Goal: Information Seeking & Learning: Understand process/instructions

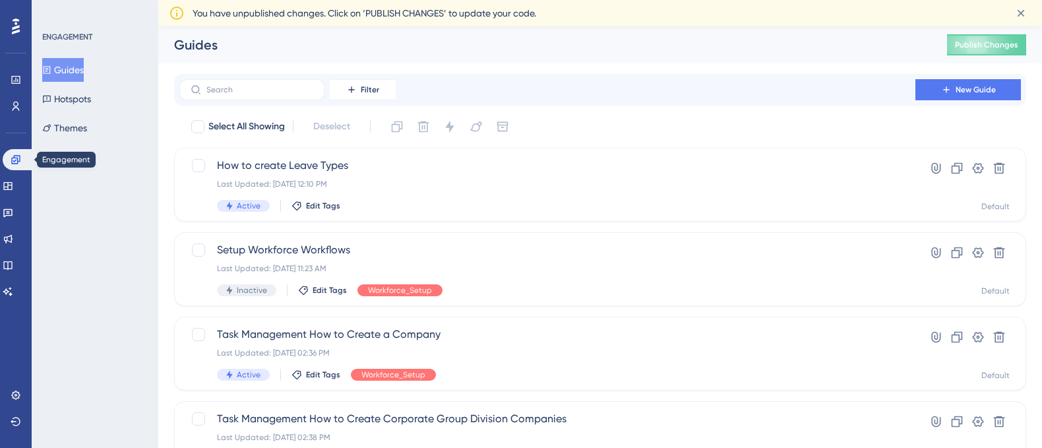
click at [14, 159] on icon at bounding box center [16, 159] width 11 height 11
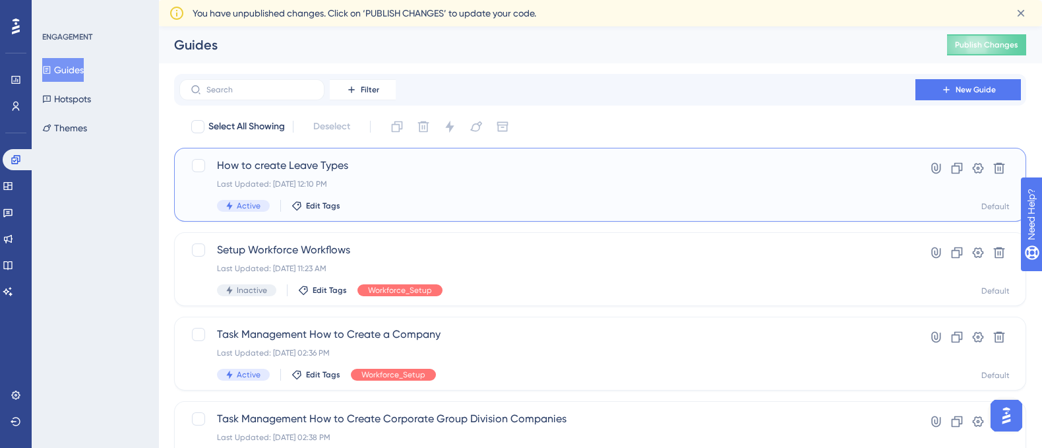
click at [270, 164] on span "How to create Leave Types" at bounding box center [547, 166] width 661 height 16
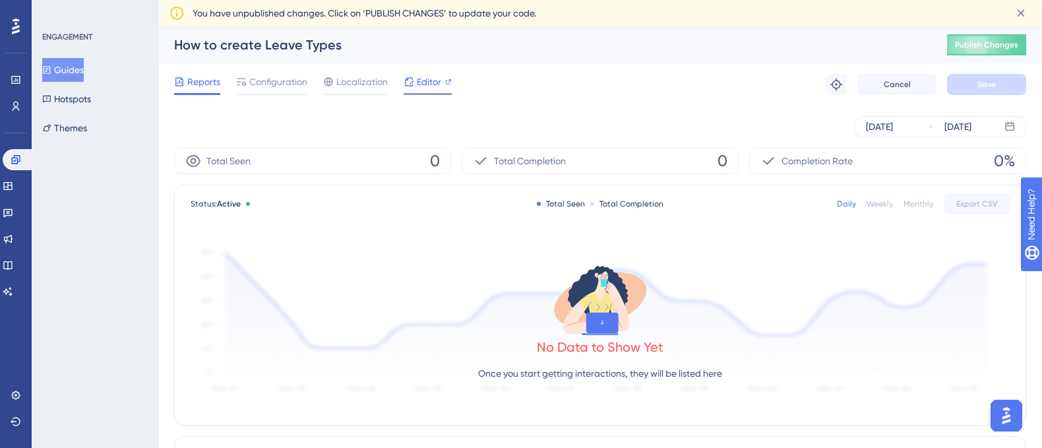
click at [423, 86] on span "Editor" at bounding box center [429, 82] width 24 height 16
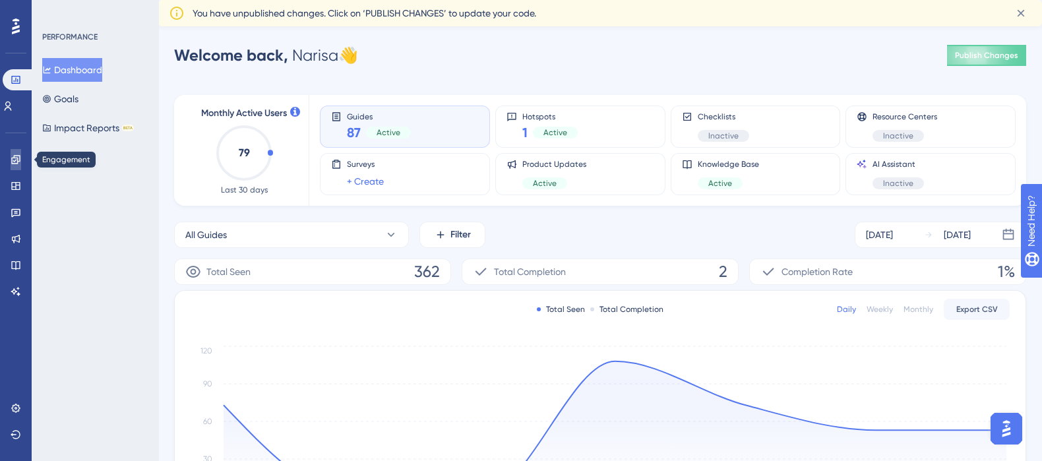
click at [13, 158] on icon at bounding box center [15, 159] width 9 height 9
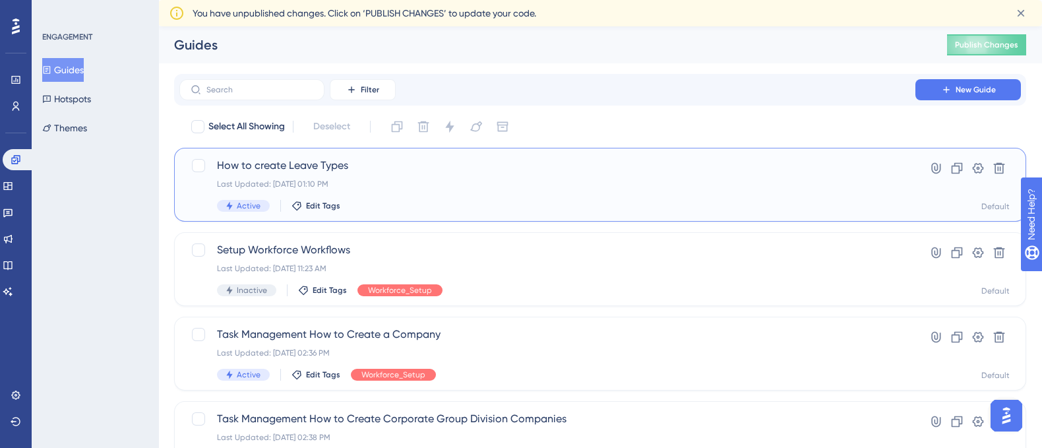
click at [307, 165] on span "How to create Leave Types" at bounding box center [547, 166] width 661 height 16
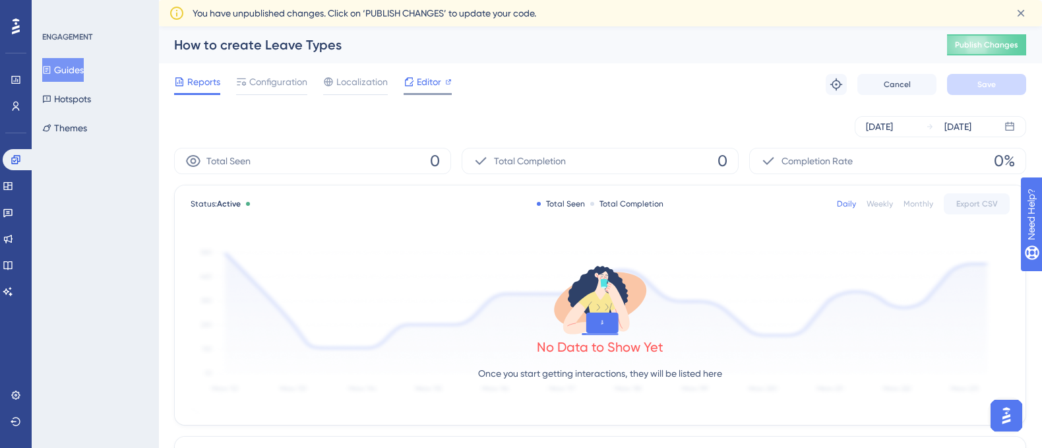
click at [425, 82] on span "Editor" at bounding box center [429, 82] width 24 height 16
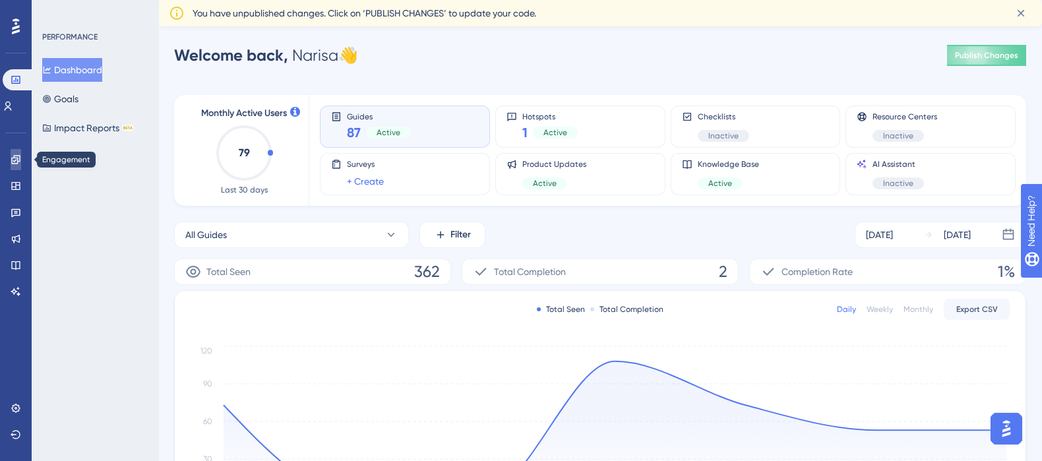
click at [11, 158] on link at bounding box center [16, 159] width 11 height 21
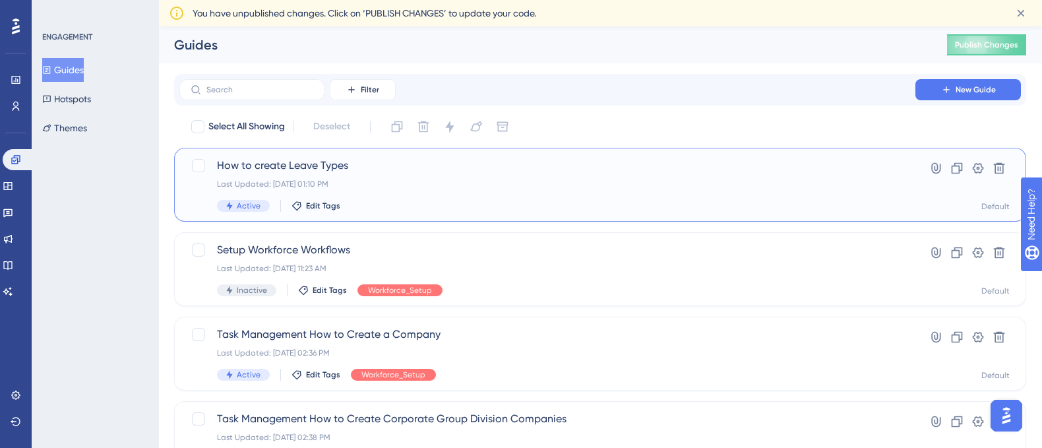
click at [329, 168] on span "How to create Leave Types" at bounding box center [547, 166] width 661 height 16
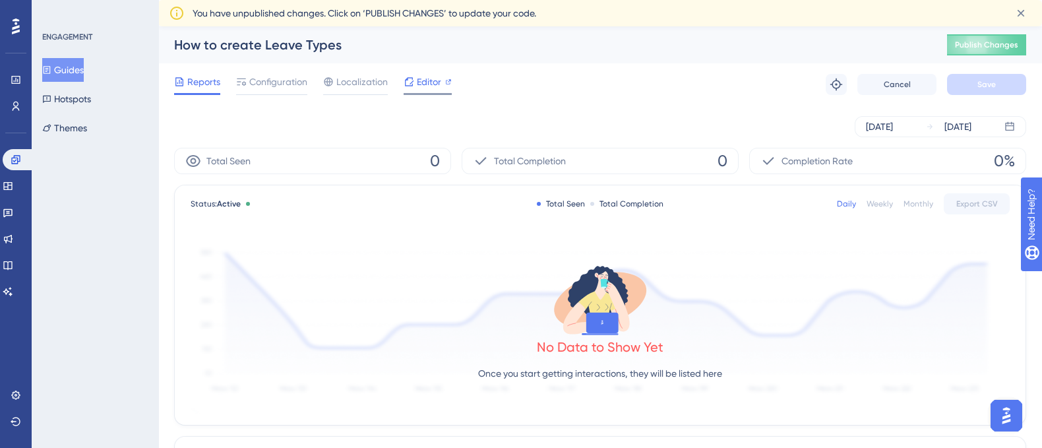
click at [417, 84] on span "Editor" at bounding box center [429, 82] width 24 height 16
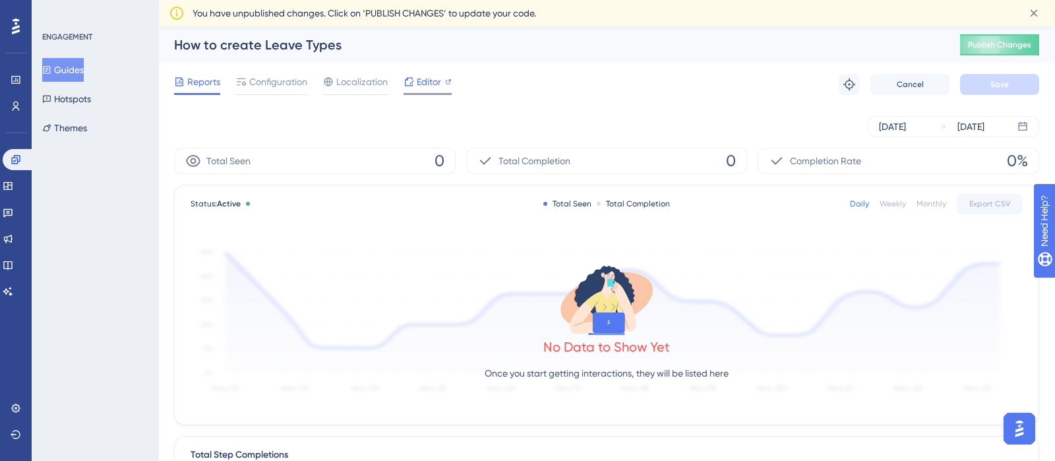
click at [445, 94] on div "Editor" at bounding box center [427, 84] width 48 height 21
click at [446, 95] on div "Reports Configuration Localization Editor Troubleshoot Cancel Save" at bounding box center [606, 84] width 865 height 42
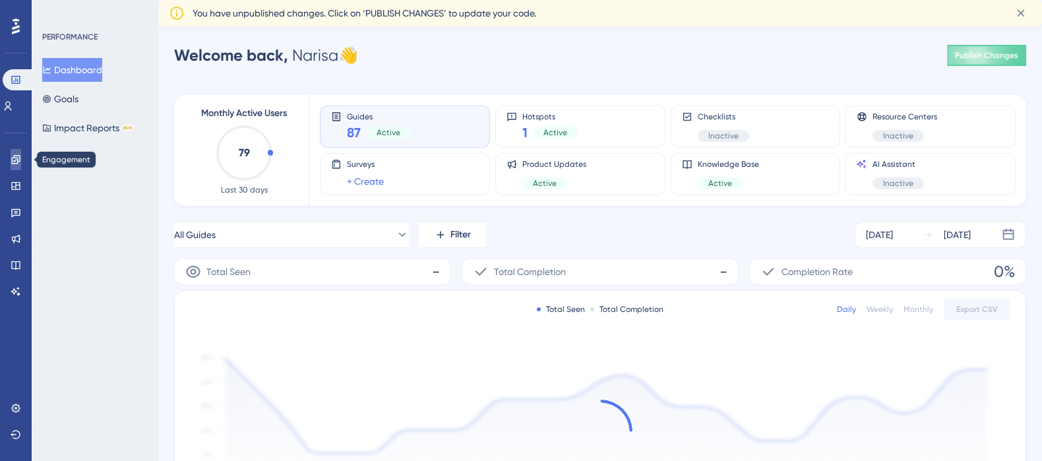
click at [11, 157] on icon at bounding box center [16, 159] width 11 height 11
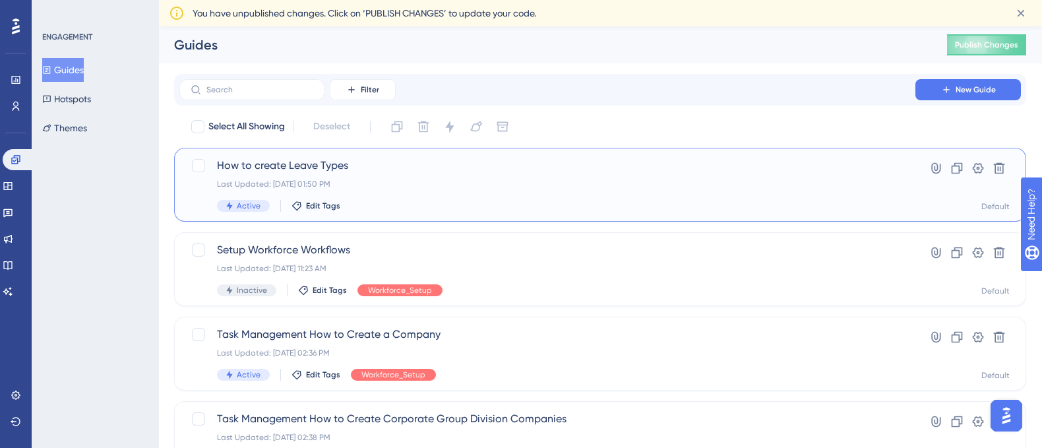
click at [245, 169] on span "How to create Leave Types" at bounding box center [547, 166] width 661 height 16
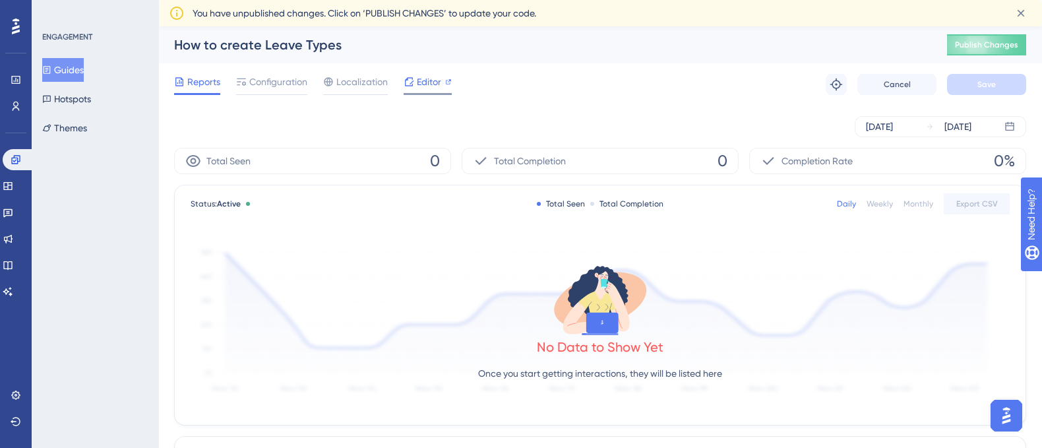
click at [434, 84] on span "Editor" at bounding box center [429, 82] width 24 height 16
